Goal: Task Accomplishment & Management: Manage account settings

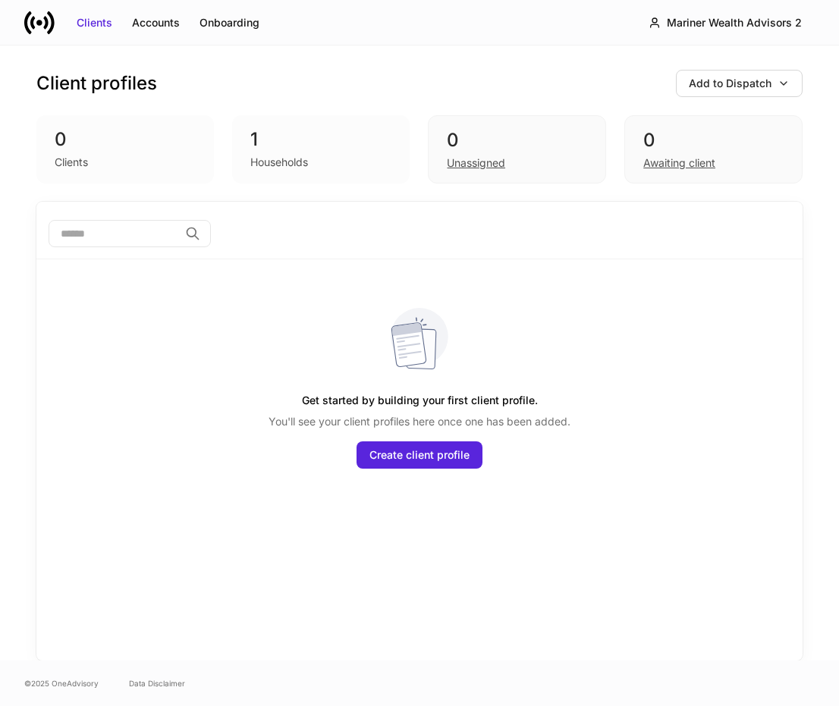
click at [283, 162] on div "Households" at bounding box center [279, 162] width 58 height 15
click at [694, 20] on div "Mariner Wealth Advisors 2" at bounding box center [734, 22] width 135 height 15
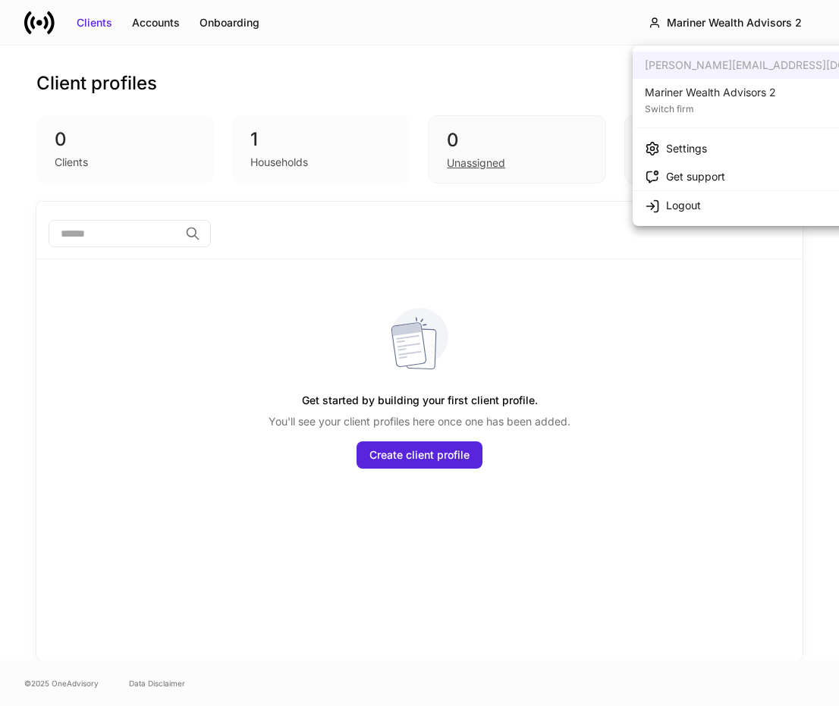
click at [702, 96] on div "Mariner Wealth Advisors 2" at bounding box center [710, 92] width 131 height 15
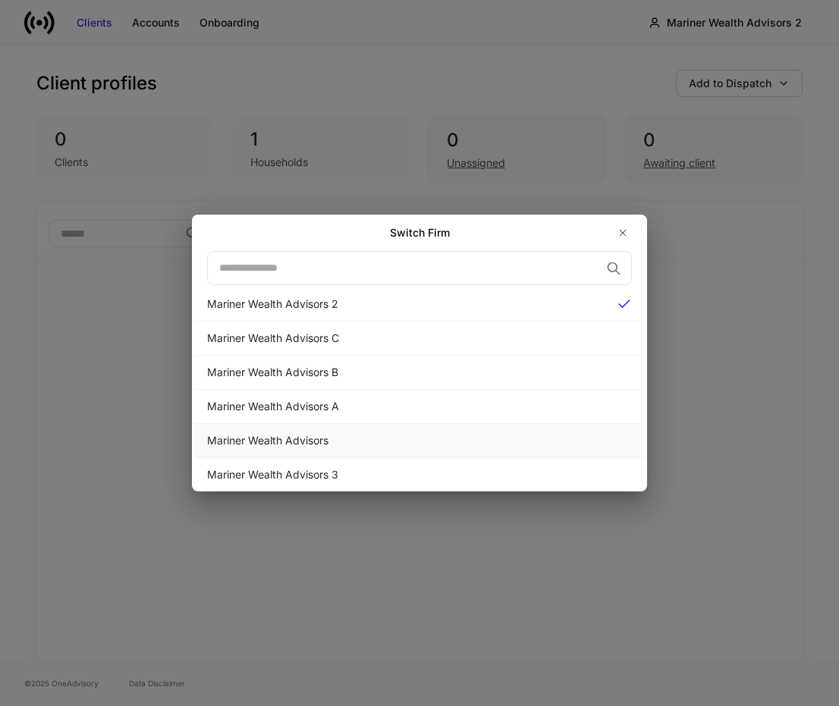
click at [322, 445] on div "Mariner Wealth Advisors" at bounding box center [419, 440] width 425 height 15
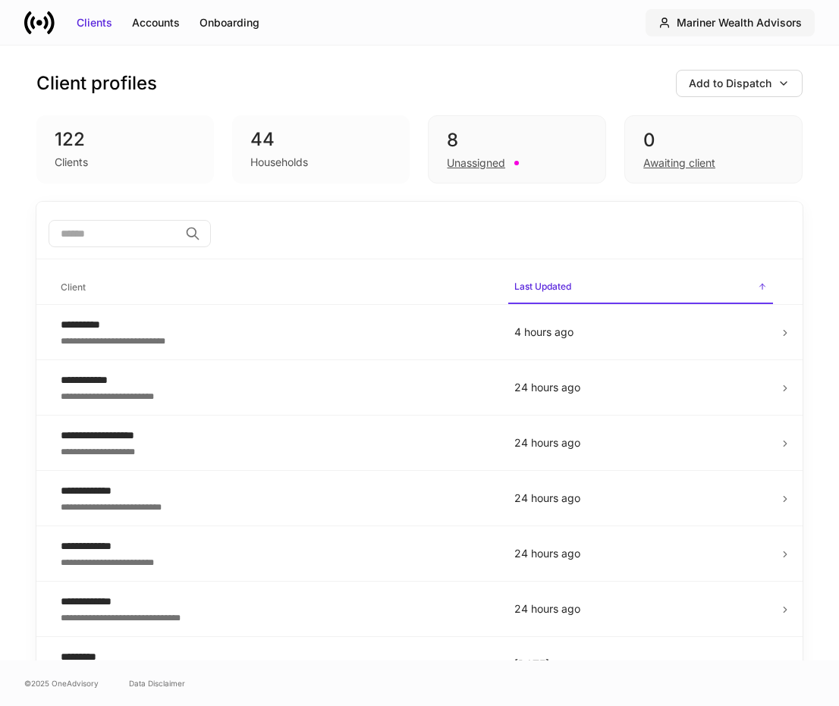
click at [668, 25] on icon "button" at bounding box center [665, 22] width 8 height 9
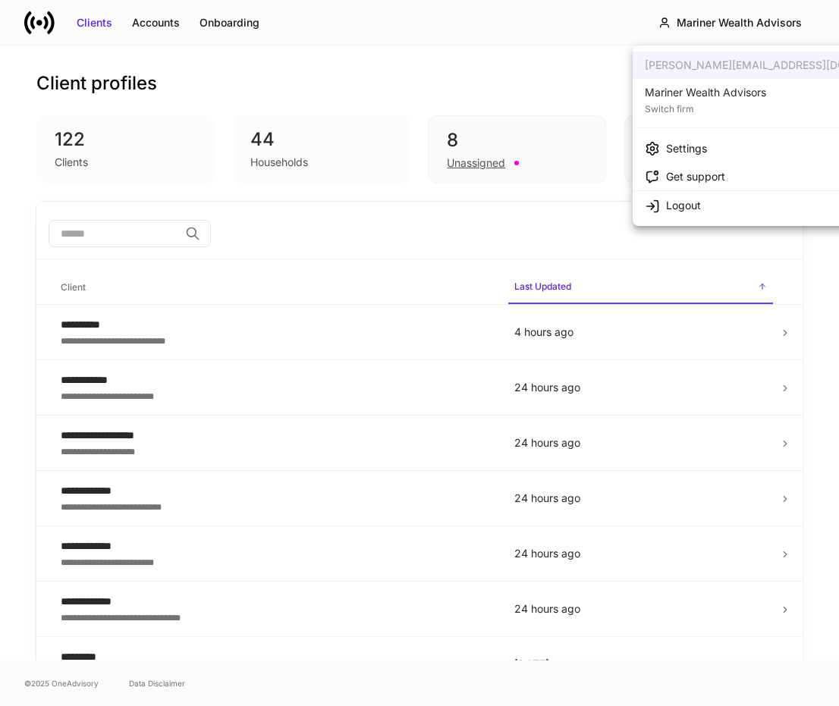
click at [697, 141] on div "Settings" at bounding box center [686, 148] width 41 height 15
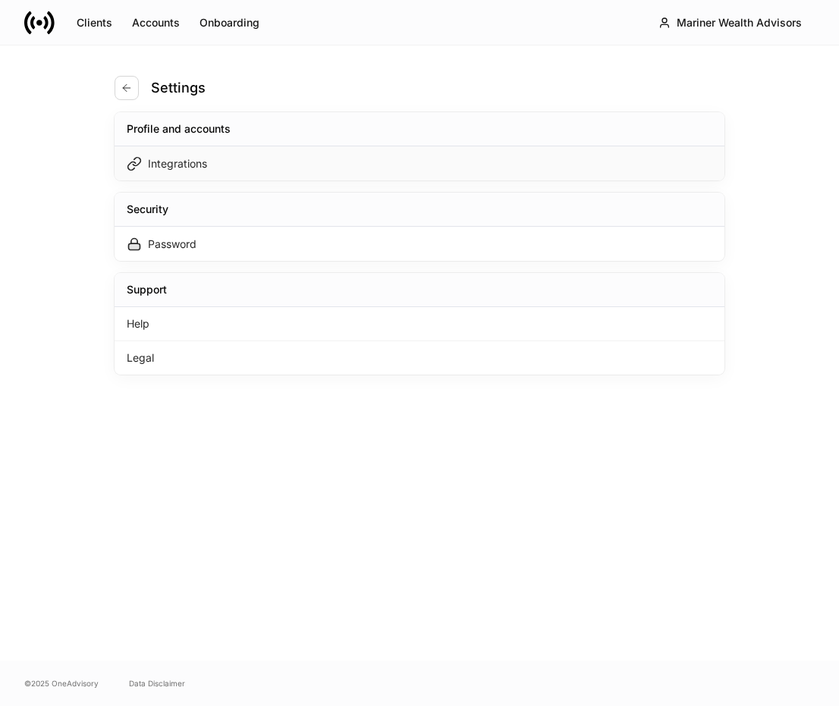
click at [168, 162] on div "Integrations" at bounding box center [177, 163] width 59 height 15
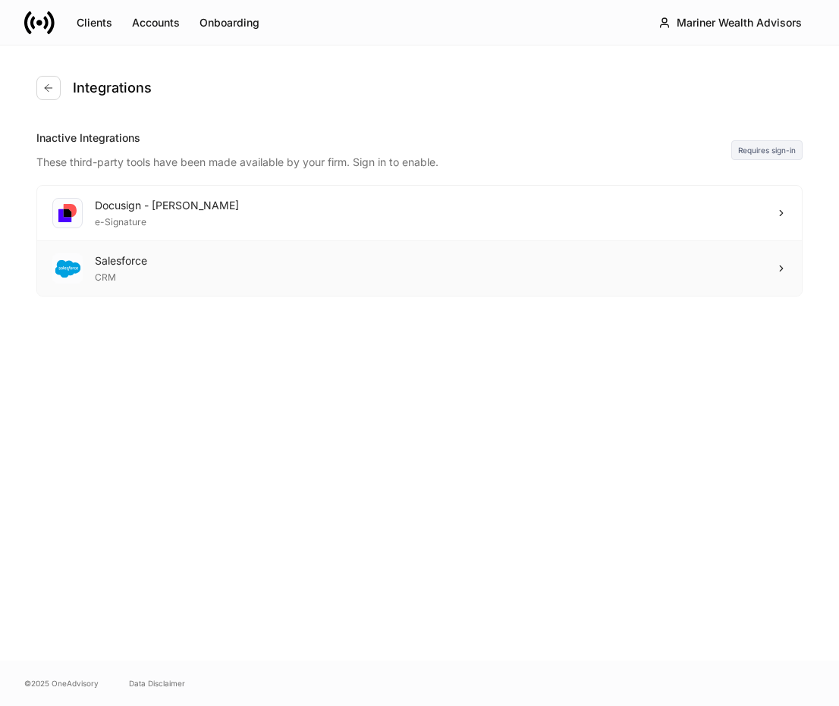
click at [182, 283] on div "Salesforce CRM" at bounding box center [419, 268] width 765 height 55
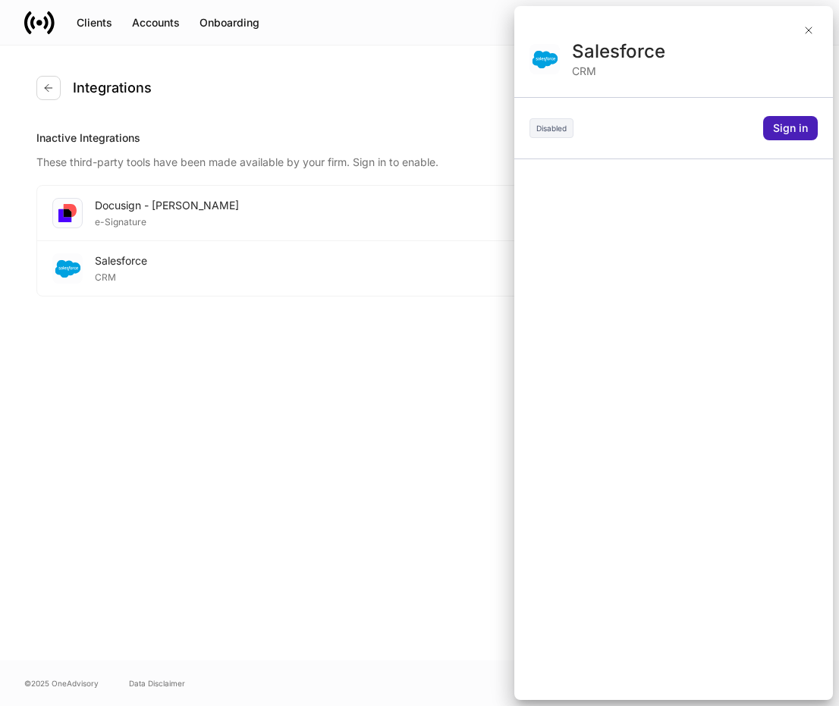
click at [785, 124] on div "Sign in" at bounding box center [790, 128] width 35 height 15
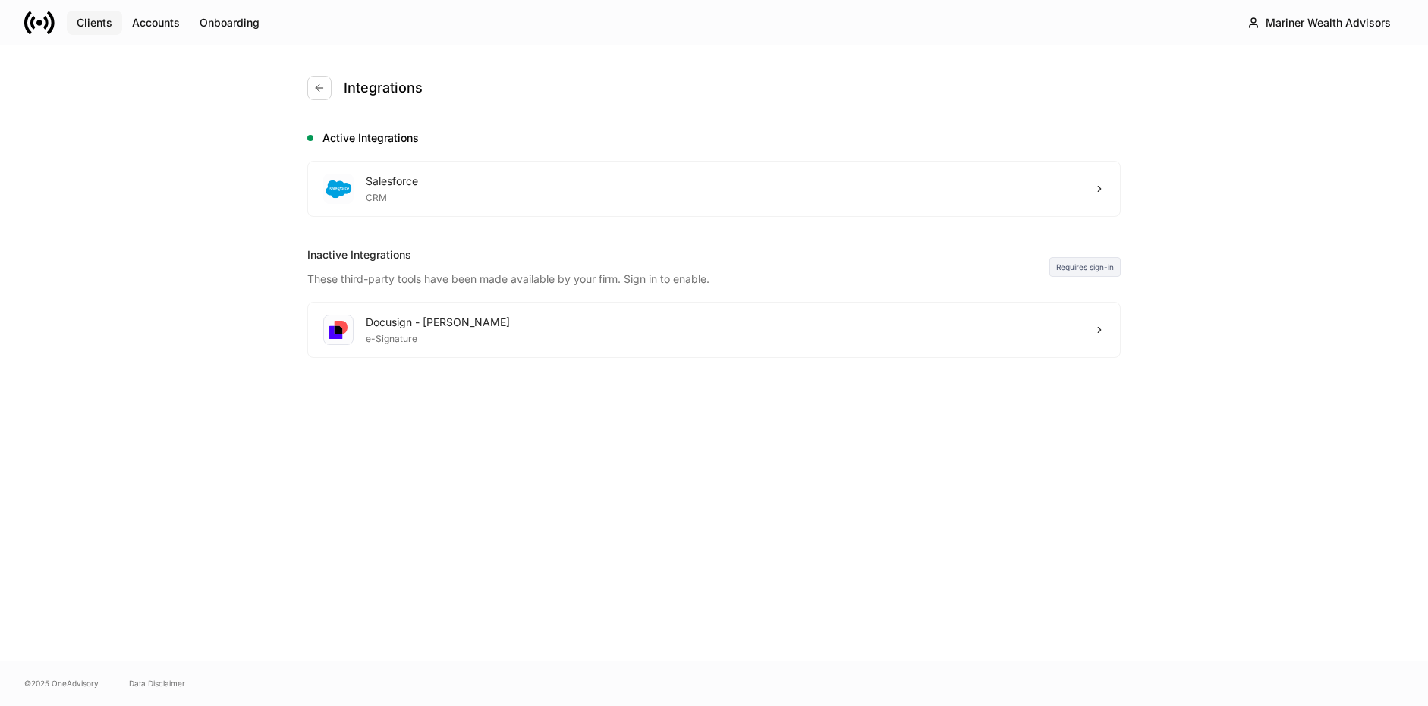
click at [80, 25] on div "Clients" at bounding box center [95, 22] width 36 height 15
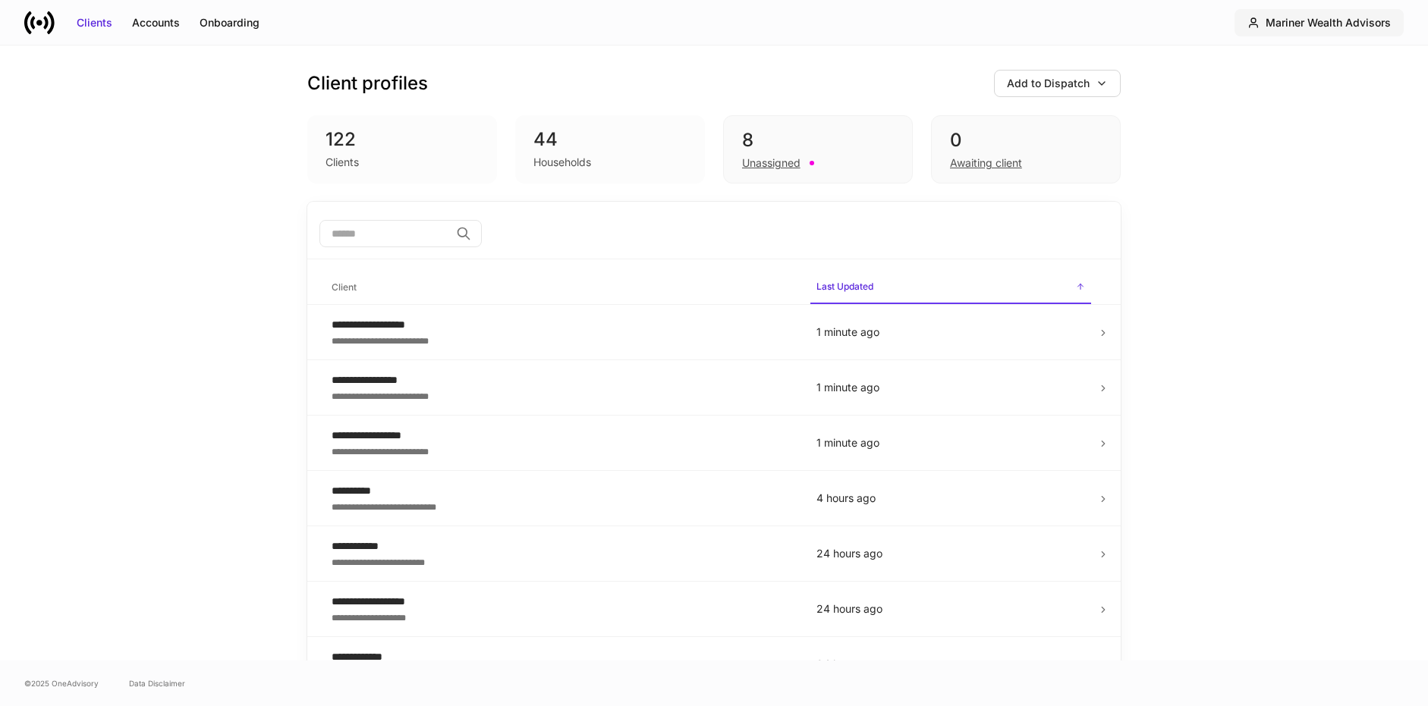
click at [838, 17] on div "Mariner Wealth Advisors" at bounding box center [1327, 22] width 125 height 15
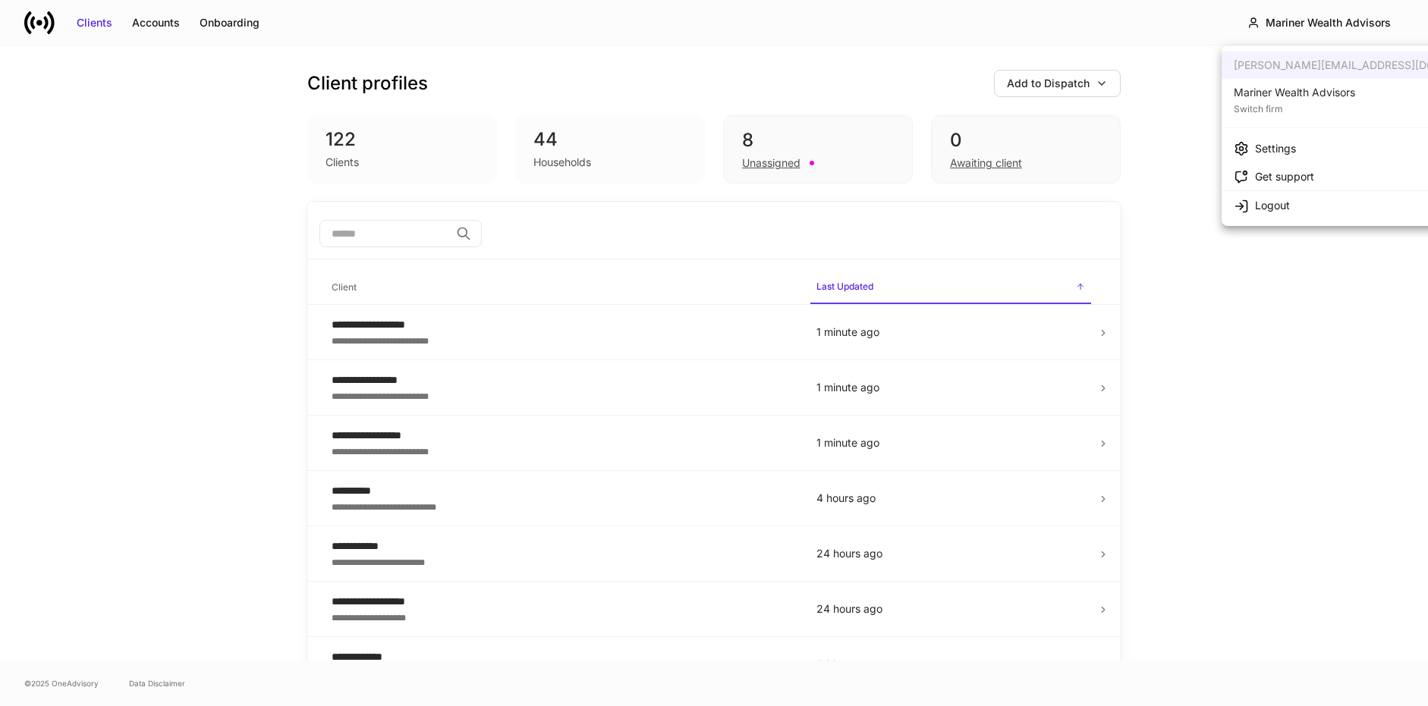
click at [838, 99] on div "Mariner Wealth Advisors" at bounding box center [1293, 92] width 121 height 15
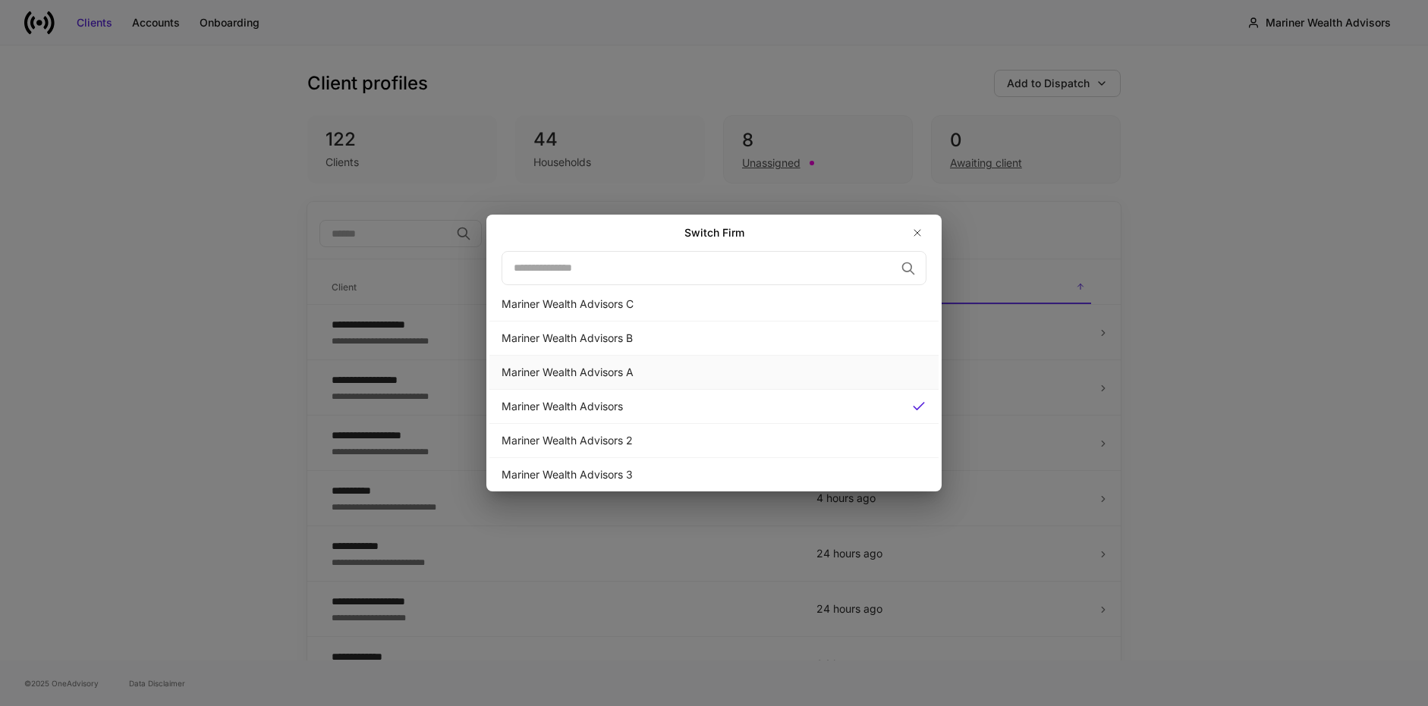
click at [819, 372] on div "Mariner Wealth Advisors A" at bounding box center [713, 372] width 425 height 15
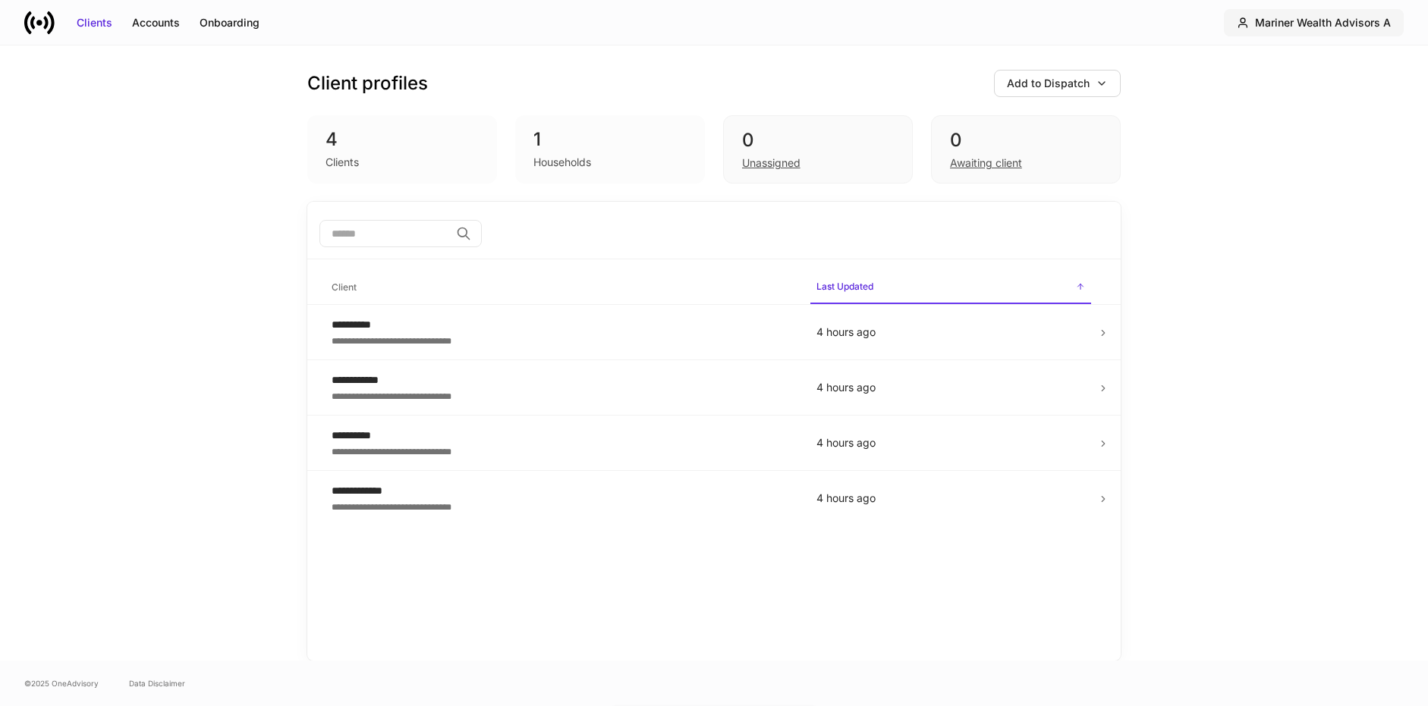
click at [838, 23] on div "Mariner Wealth Advisors A" at bounding box center [1323, 22] width 136 height 15
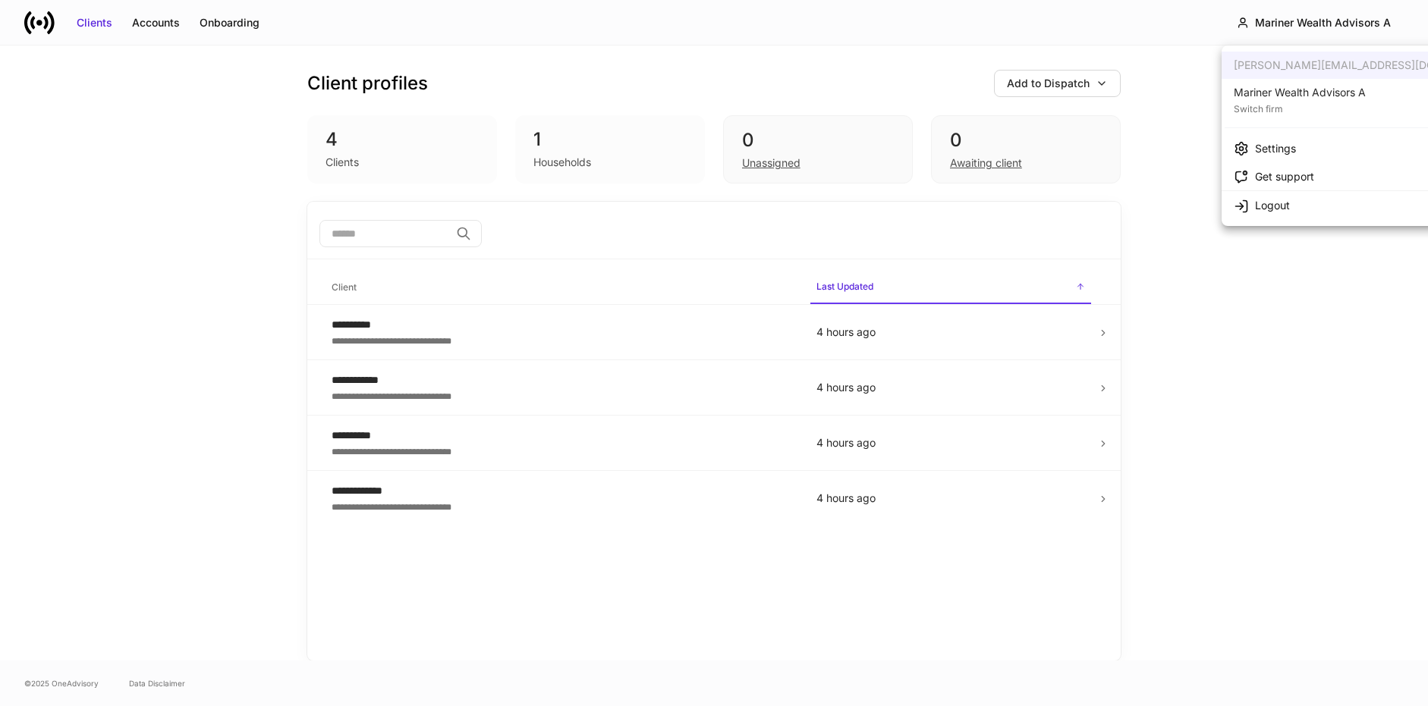
click at [838, 97] on div "Mariner Wealth Advisors A" at bounding box center [1299, 92] width 132 height 15
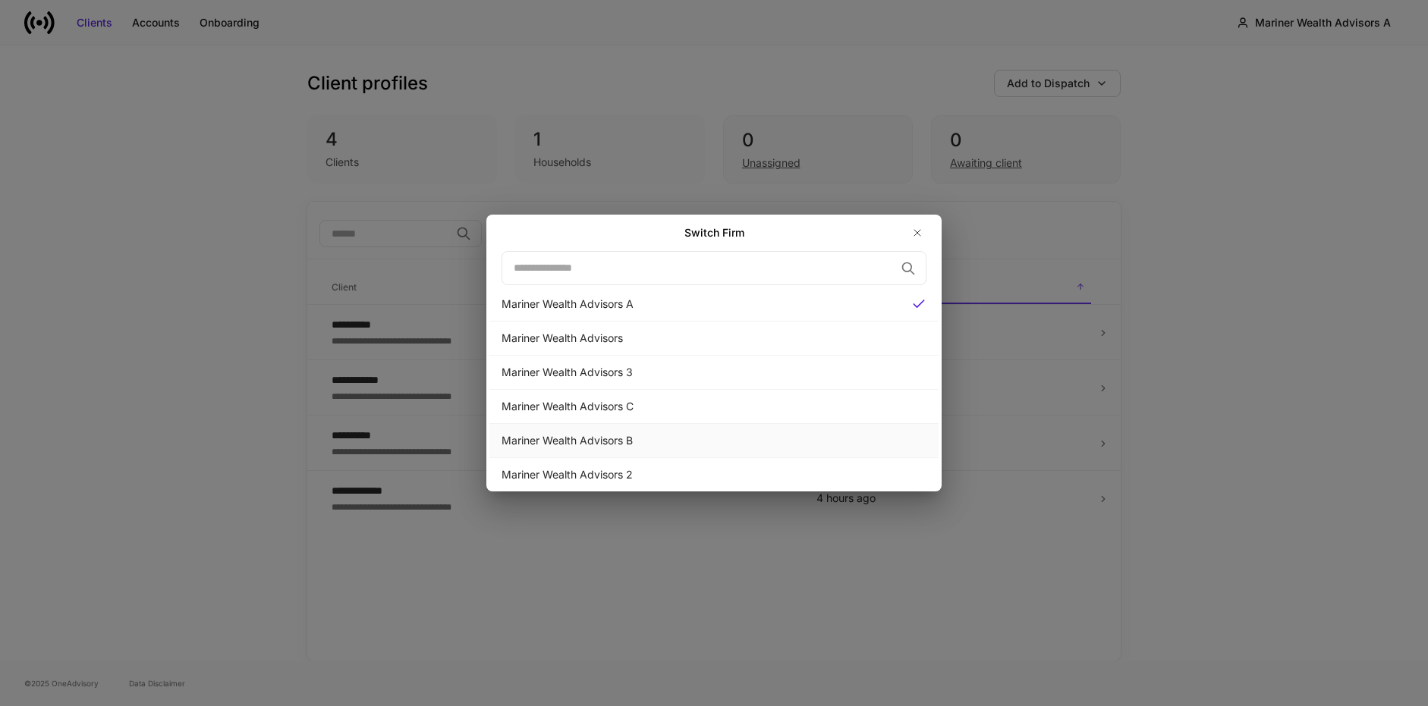
click at [828, 429] on div "Mariner Wealth Advisors B" at bounding box center [713, 441] width 449 height 34
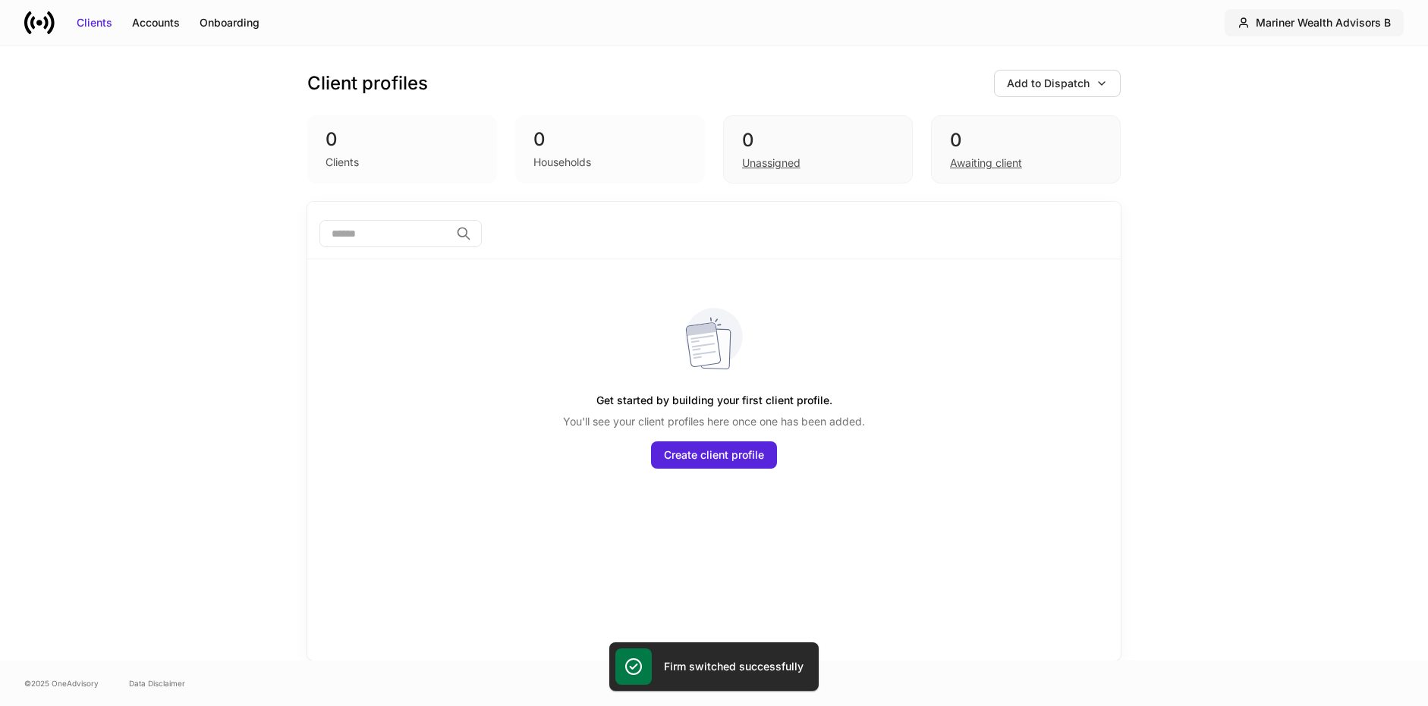
click at [838, 25] on div "Mariner Wealth Advisors B" at bounding box center [1322, 22] width 135 height 15
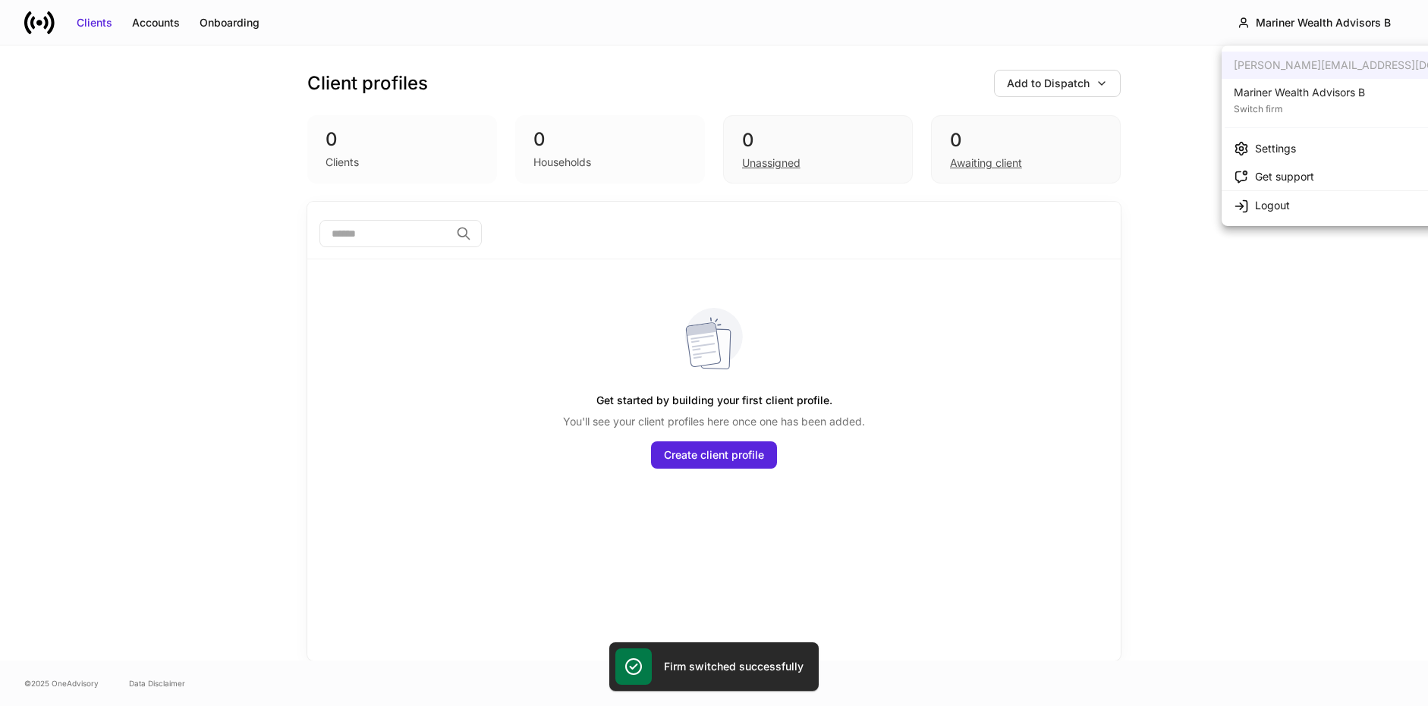
click at [838, 102] on div "Switch firm" at bounding box center [1298, 107] width 131 height 15
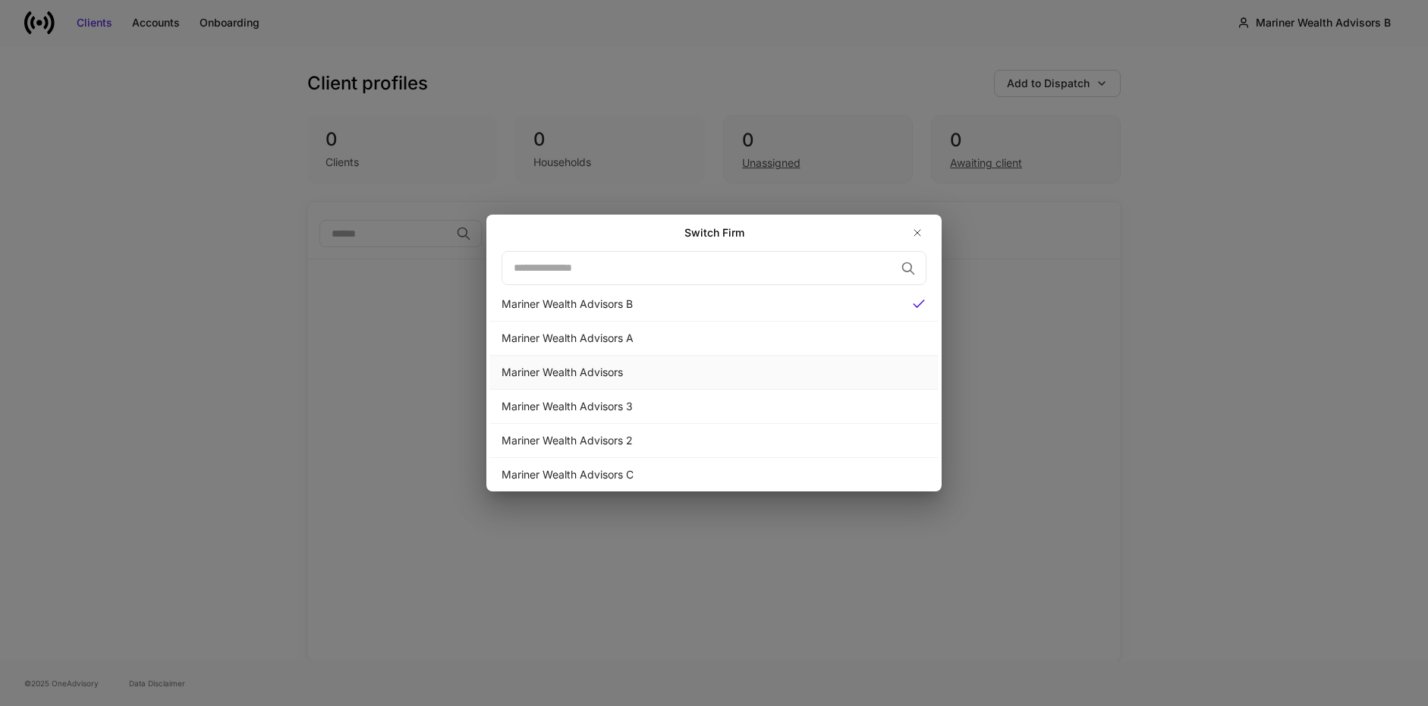
click at [616, 369] on div "Mariner Wealth Advisors" at bounding box center [713, 372] width 425 height 15
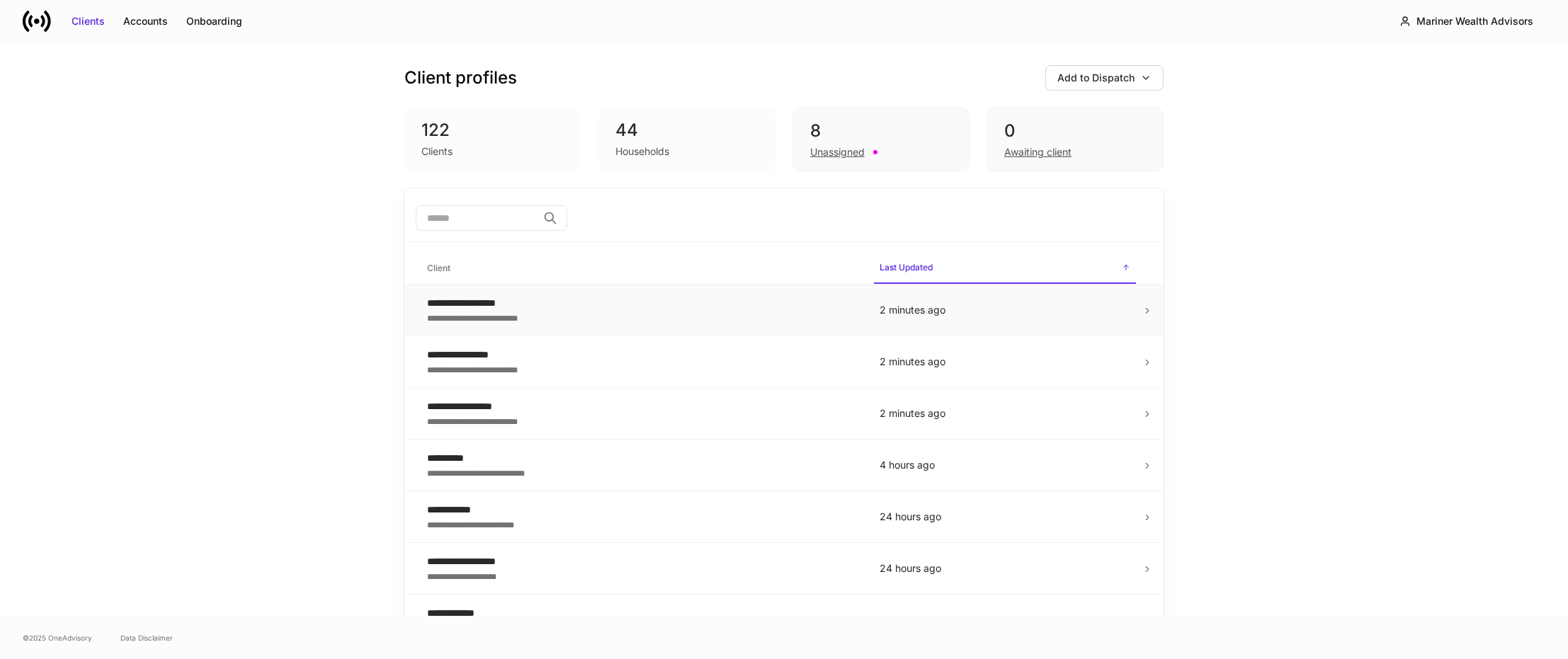
click at [473, 299] on div "**********" at bounding box center [642, 302] width 430 height 14
